Goal: Information Seeking & Learning: Find specific page/section

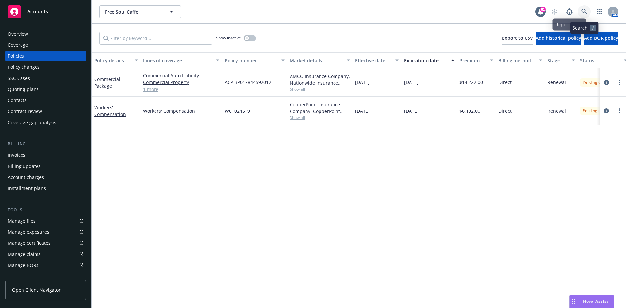
click at [583, 8] on link at bounding box center [584, 11] width 13 height 13
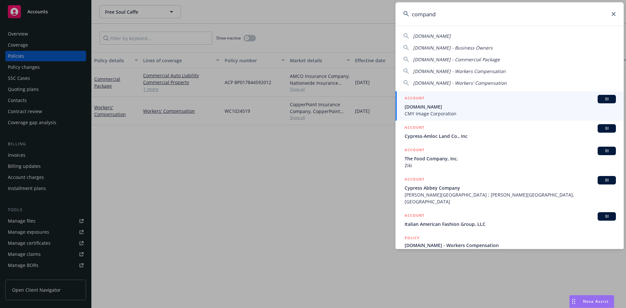
type input "compand"
click at [412, 96] on h5 "ACCOUNT" at bounding box center [414, 99] width 20 height 8
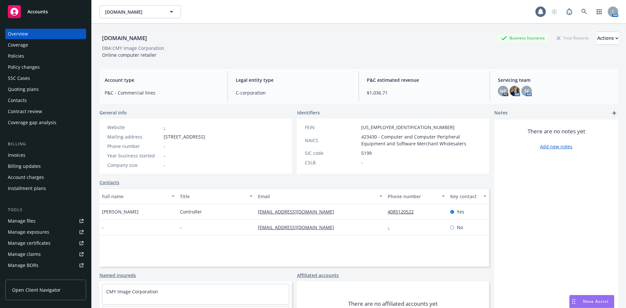
click at [28, 61] on div "Policies" at bounding box center [46, 56] width 76 height 10
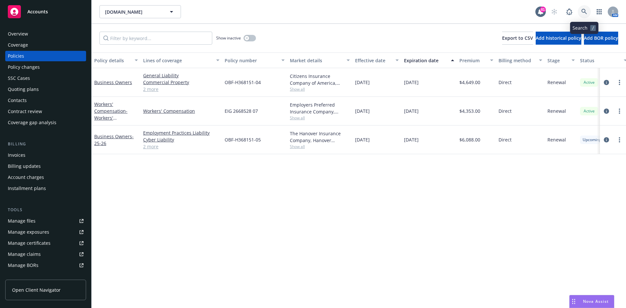
click at [585, 12] on icon at bounding box center [584, 12] width 6 height 6
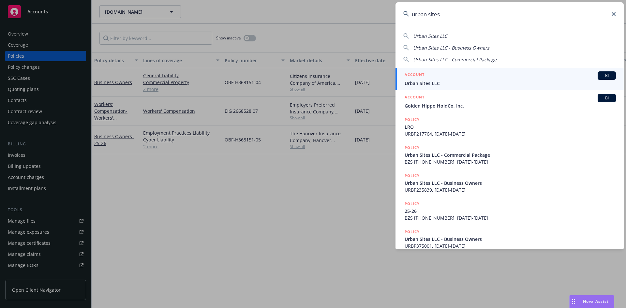
type input "urban sites"
click at [414, 74] on h5 "ACCOUNT" at bounding box center [414, 75] width 20 height 8
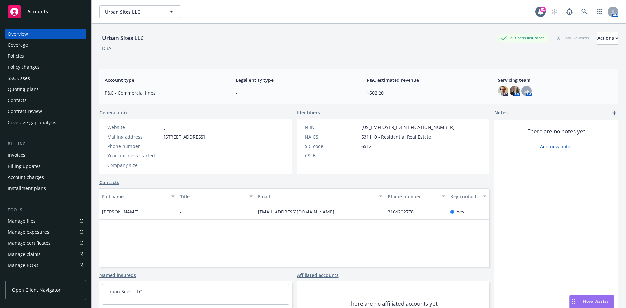
click at [44, 57] on div "Policies" at bounding box center [46, 56] width 76 height 10
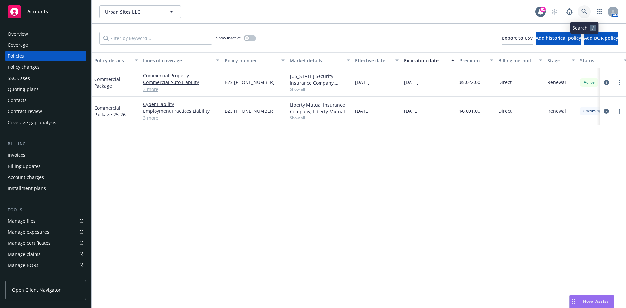
click at [589, 7] on link at bounding box center [584, 11] width 13 height 13
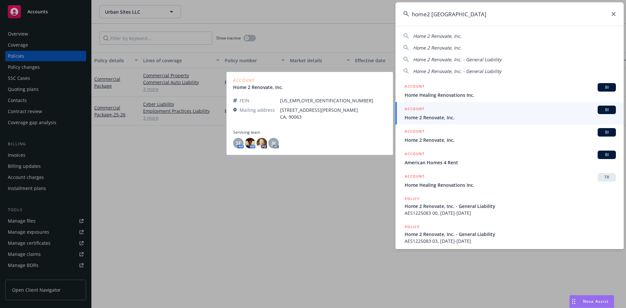
type input "home2 [GEOGRAPHIC_DATA]"
click at [414, 105] on link "ACCOUNT BI Home 2 Renovate, Inc." at bounding box center [509, 113] width 228 height 22
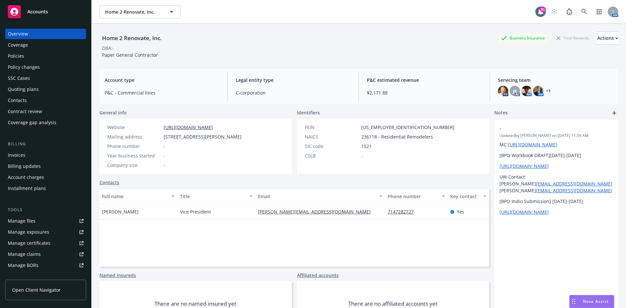
click at [38, 55] on div "Policies" at bounding box center [46, 56] width 76 height 10
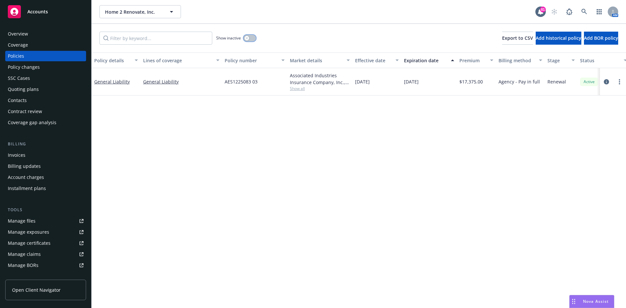
click at [246, 38] on icon "button" at bounding box center [246, 38] width 3 height 3
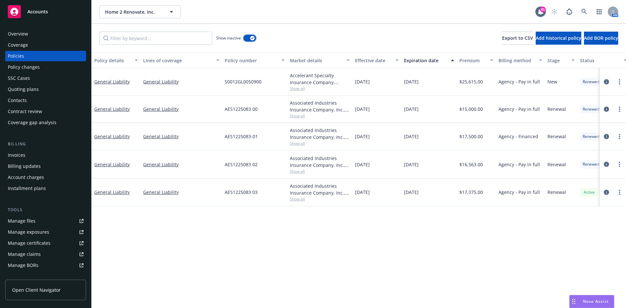
click at [253, 38] on icon "button" at bounding box center [252, 38] width 3 height 2
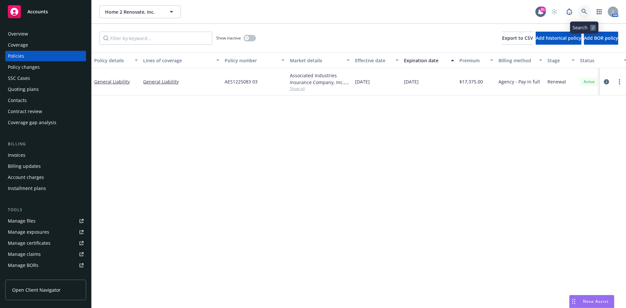
click at [586, 12] on icon at bounding box center [584, 12] width 6 height 6
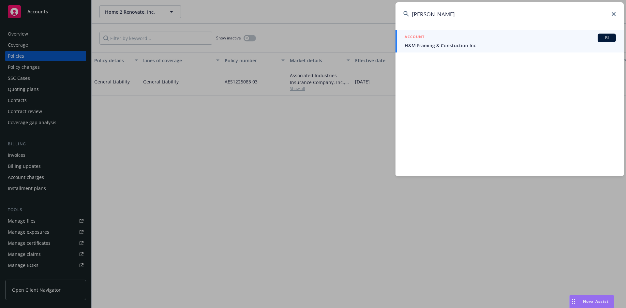
type input "[PERSON_NAME]"
click at [421, 36] on h5 "ACCOUNT" at bounding box center [414, 38] width 20 height 8
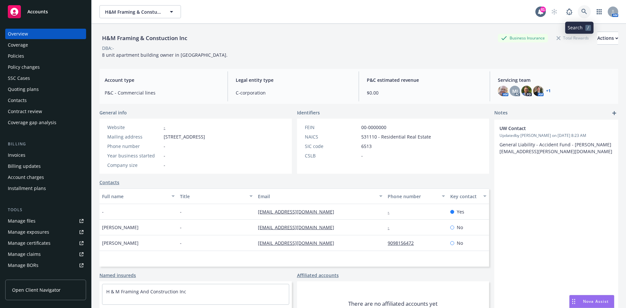
click at [581, 9] on icon at bounding box center [584, 12] width 6 height 6
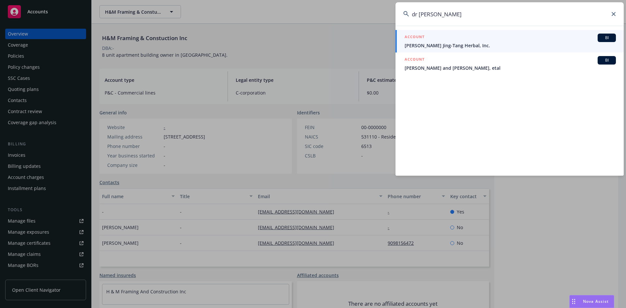
type input "dr [PERSON_NAME]"
click at [409, 34] on h5 "ACCOUNT" at bounding box center [414, 38] width 20 height 8
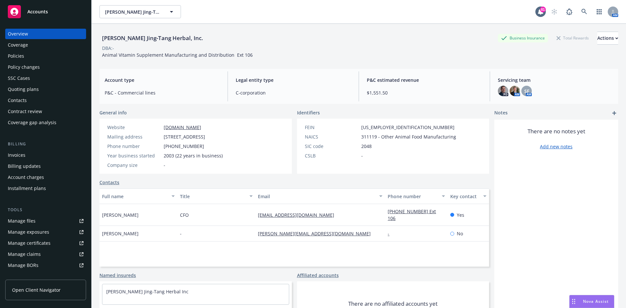
click at [41, 55] on div "Policies" at bounding box center [46, 56] width 76 height 10
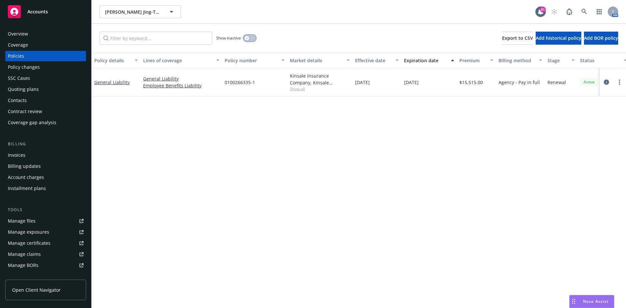
click at [243, 37] on button "button" at bounding box center [249, 38] width 12 height 7
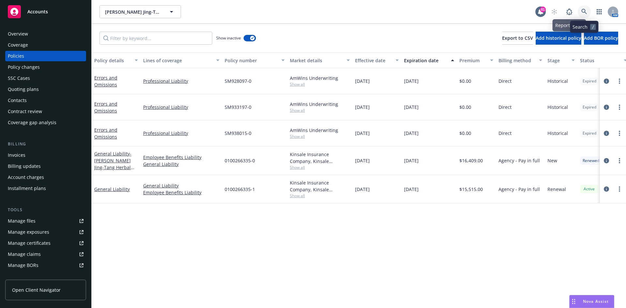
click at [585, 10] on icon at bounding box center [584, 12] width 6 height 6
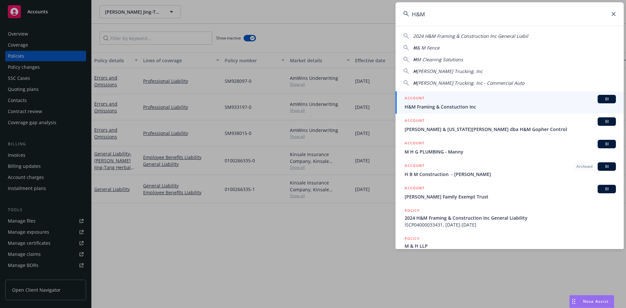
type input "H&M"
click at [423, 99] on h5 "ACCOUNT" at bounding box center [414, 99] width 20 height 8
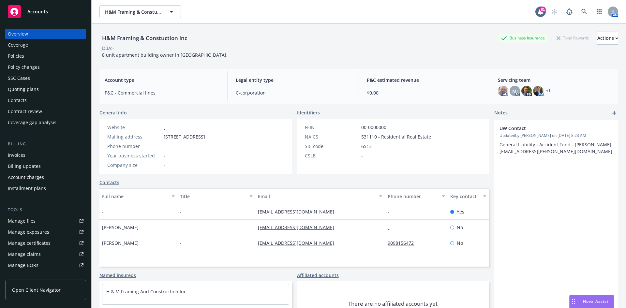
click at [52, 55] on div "Policies" at bounding box center [46, 56] width 76 height 10
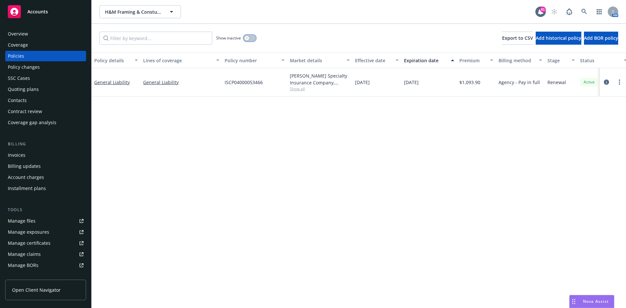
click at [246, 38] on icon "button" at bounding box center [246, 38] width 3 height 3
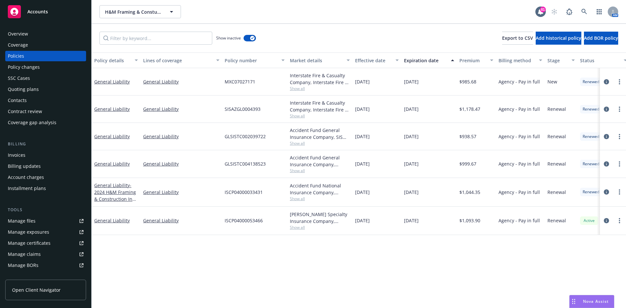
click at [297, 228] on span "Show all" at bounding box center [320, 228] width 60 height 6
click at [299, 199] on span "Show all" at bounding box center [320, 199] width 60 height 6
click at [395, 239] on div "Policy details Lines of coverage Policy number Market details Effective date Ex…" at bounding box center [359, 180] width 534 height 256
click at [302, 228] on span "Show all" at bounding box center [320, 228] width 60 height 6
click at [401, 252] on div "Policy details Lines of coverage Policy number Market details Effective date Ex…" at bounding box center [359, 180] width 534 height 256
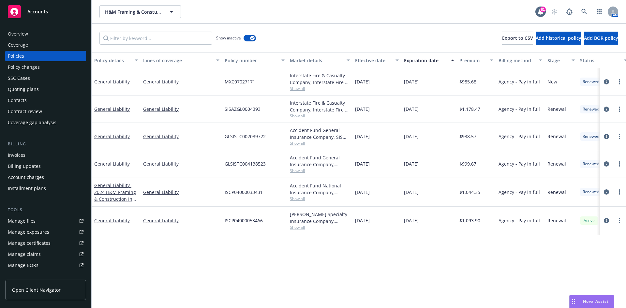
click at [25, 221] on div "Manage files" at bounding box center [22, 221] width 28 height 10
click at [28, 151] on div "Invoices" at bounding box center [46, 155] width 76 height 10
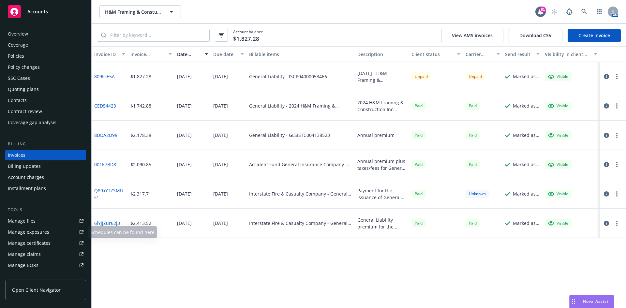
click at [33, 222] on div "Manage files" at bounding box center [22, 221] width 28 height 10
click at [29, 101] on div "Contacts" at bounding box center [46, 100] width 76 height 10
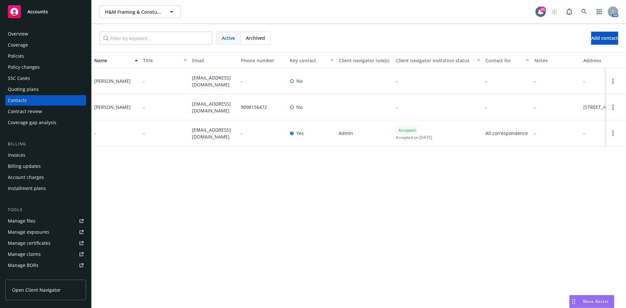
click at [33, 31] on div "Overview" at bounding box center [46, 34] width 76 height 10
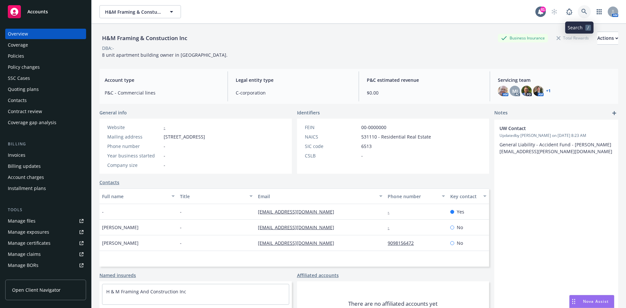
click at [583, 12] on link at bounding box center [584, 11] width 13 height 13
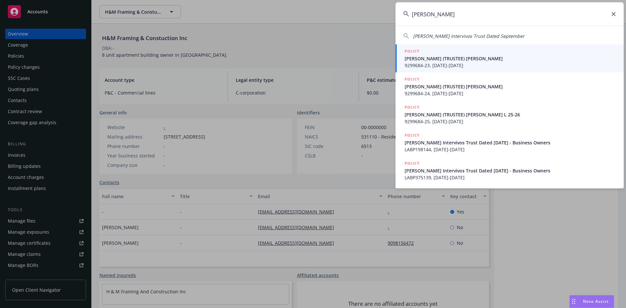
click at [453, 34] on span "[PERSON_NAME] Intervivos Trust Dated September" at bounding box center [468, 36] width 111 height 6
type input "[PERSON_NAME] Intervivos Trust Dated September"
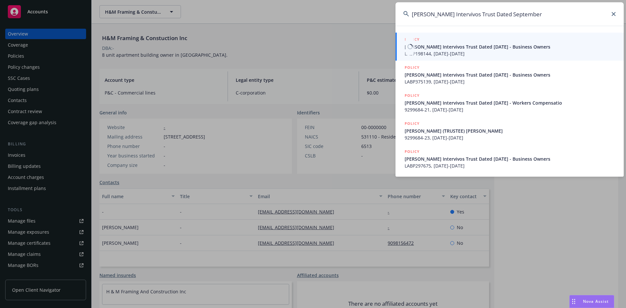
click at [417, 38] on h5 "POLICY" at bounding box center [411, 39] width 15 height 7
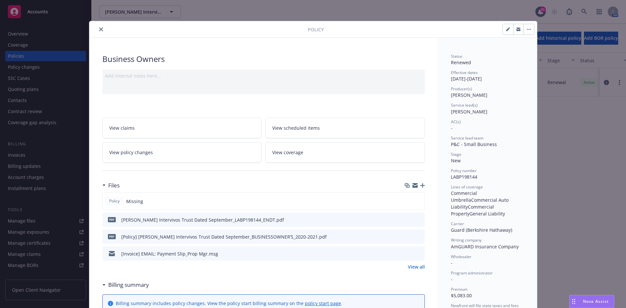
click at [97, 29] on button "close" at bounding box center [101, 29] width 8 height 8
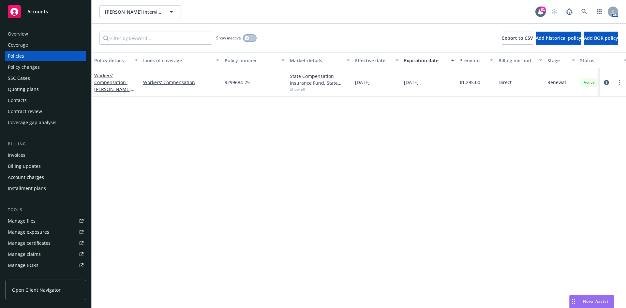
click at [244, 37] on button "button" at bounding box center [249, 38] width 12 height 7
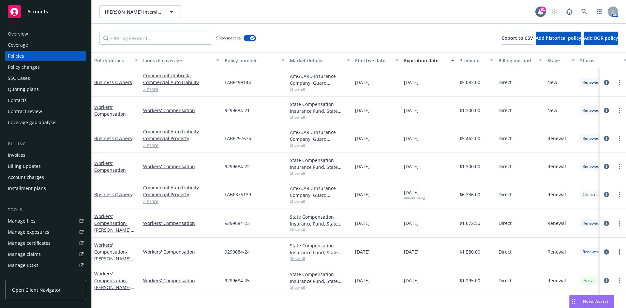
click at [42, 33] on div "Overview" at bounding box center [46, 34] width 76 height 10
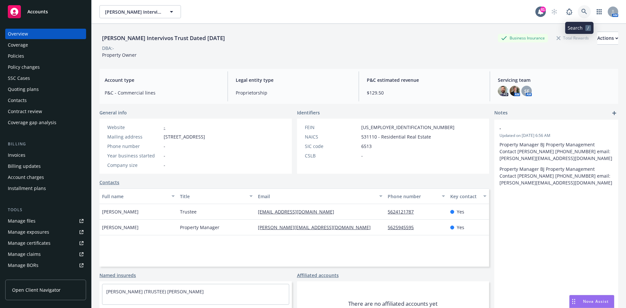
click at [579, 8] on link at bounding box center [584, 11] width 13 height 13
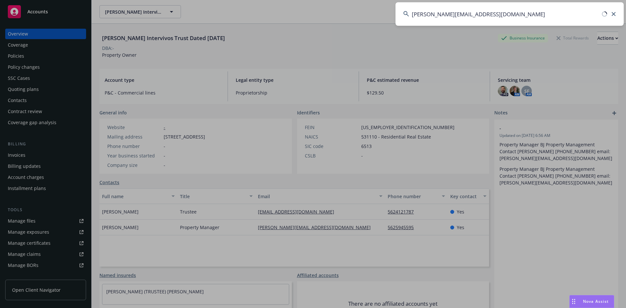
type input "[PERSON_NAME][EMAIL_ADDRESS][DOMAIN_NAME]"
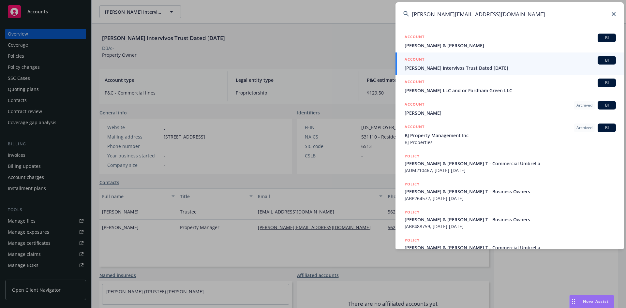
click at [419, 59] on h5 "ACCOUNT" at bounding box center [414, 60] width 20 height 8
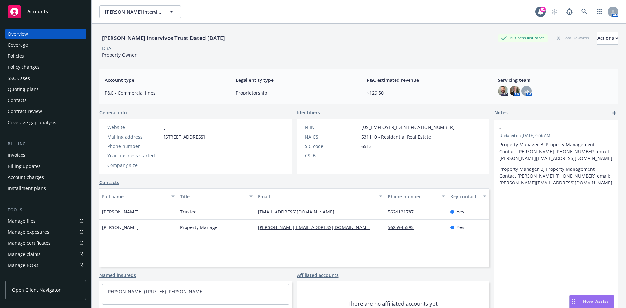
click at [35, 57] on div "Policies" at bounding box center [46, 56] width 76 height 10
